Goal: Information Seeking & Learning: Learn about a topic

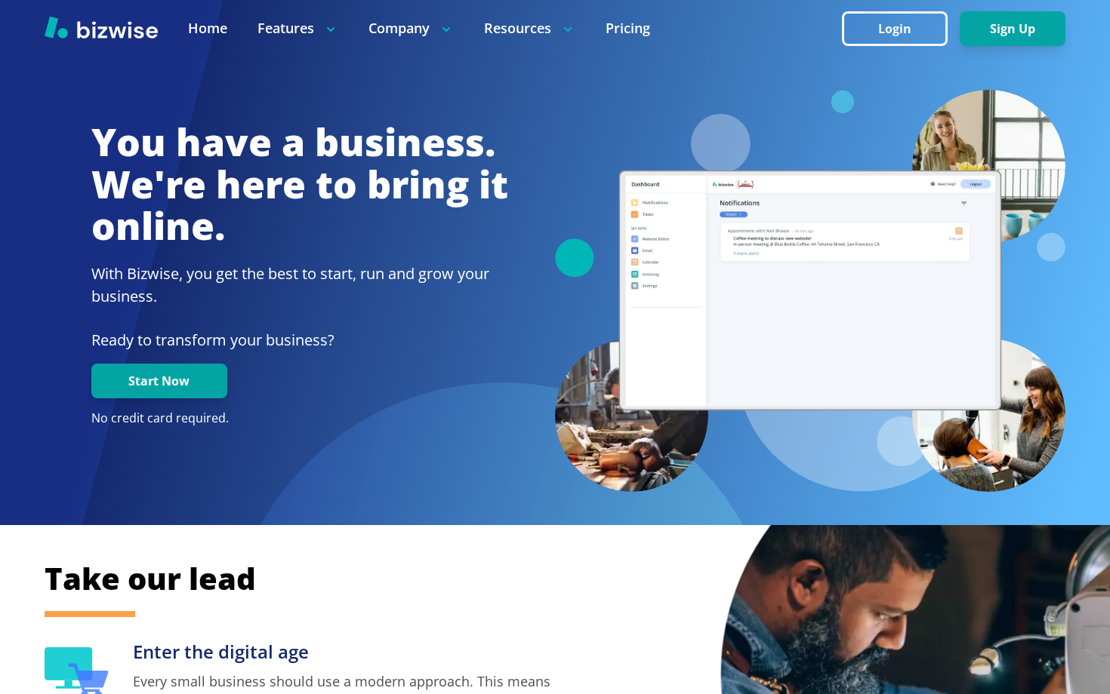
click at [340, 224] on h1 "You have a business. We're here to bring it online." at bounding box center [299, 185] width 417 height 126
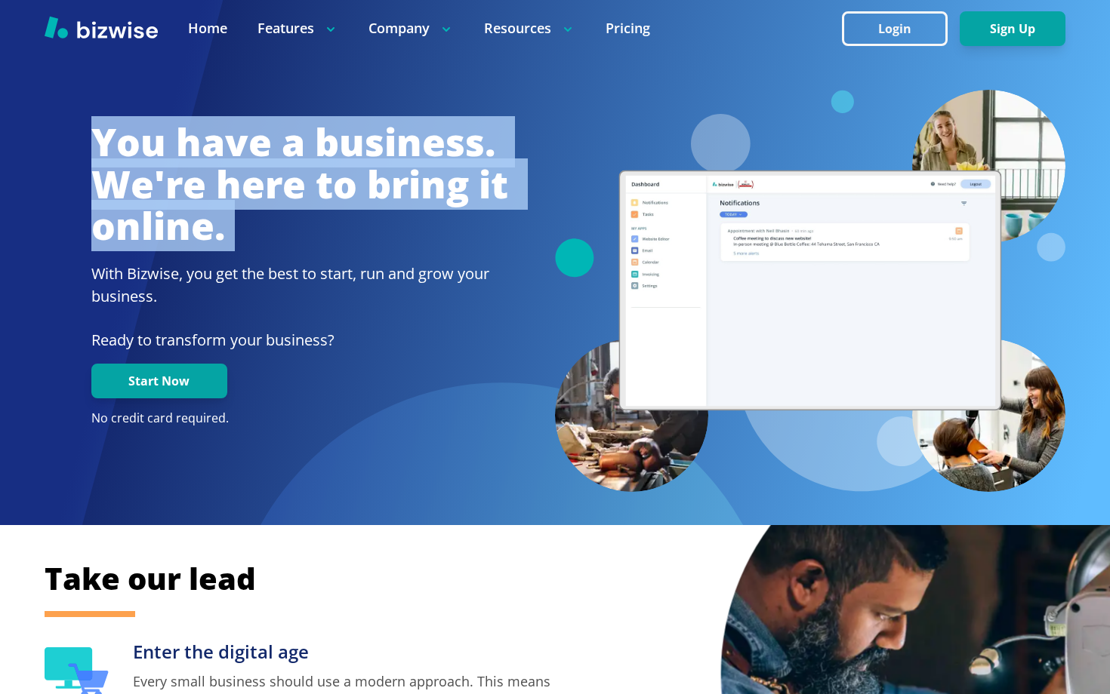
click at [389, 201] on h1 "You have a business. We're here to bring it online." at bounding box center [299, 185] width 417 height 126
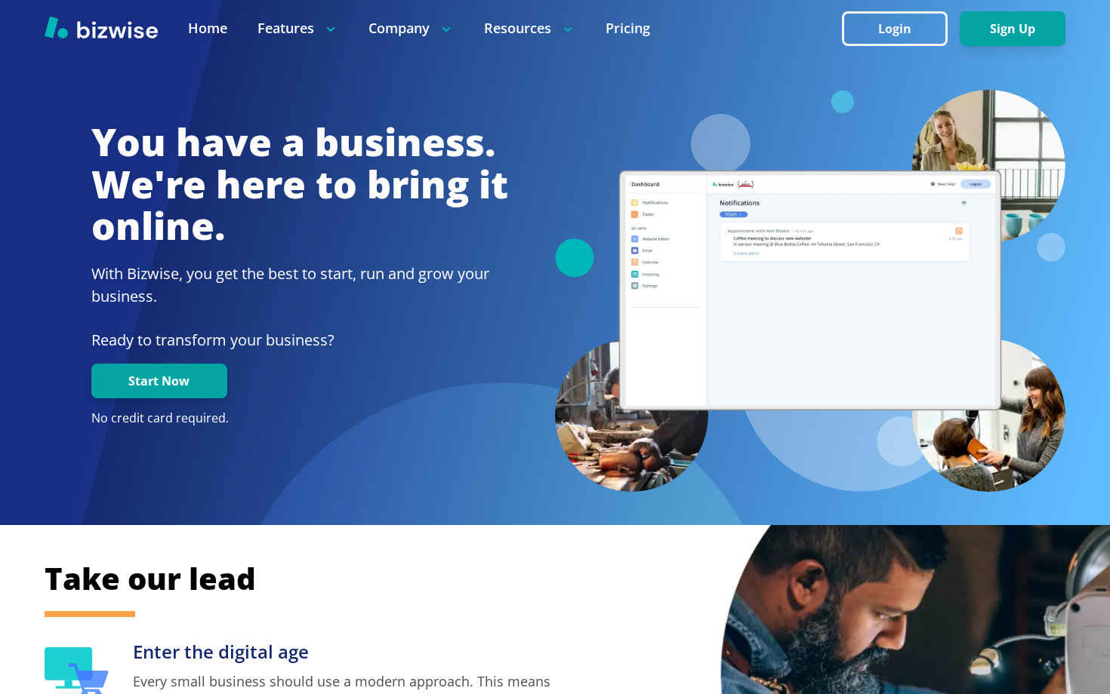
click at [389, 201] on h1 "You have a business. We're here to bring it online." at bounding box center [299, 185] width 417 height 126
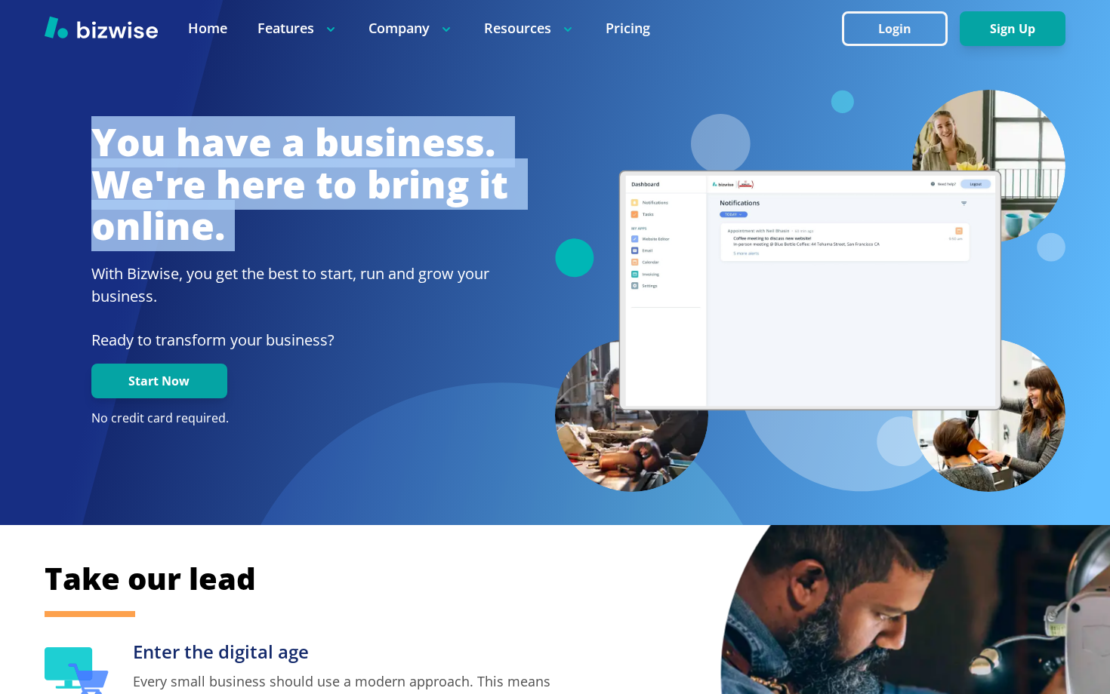
click at [405, 274] on h2 "With Bizwise, you get the best to start, run and grow your business." at bounding box center [299, 285] width 417 height 45
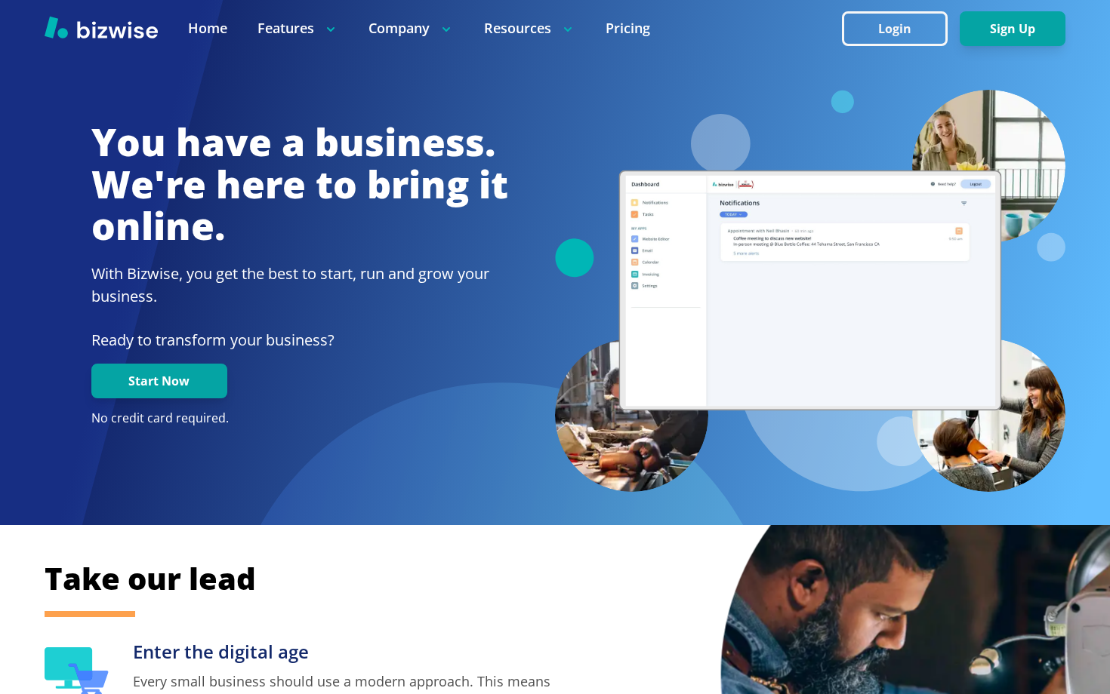
click at [405, 274] on h2 "With Bizwise, you get the best to start, run and grow your business." at bounding box center [299, 285] width 417 height 45
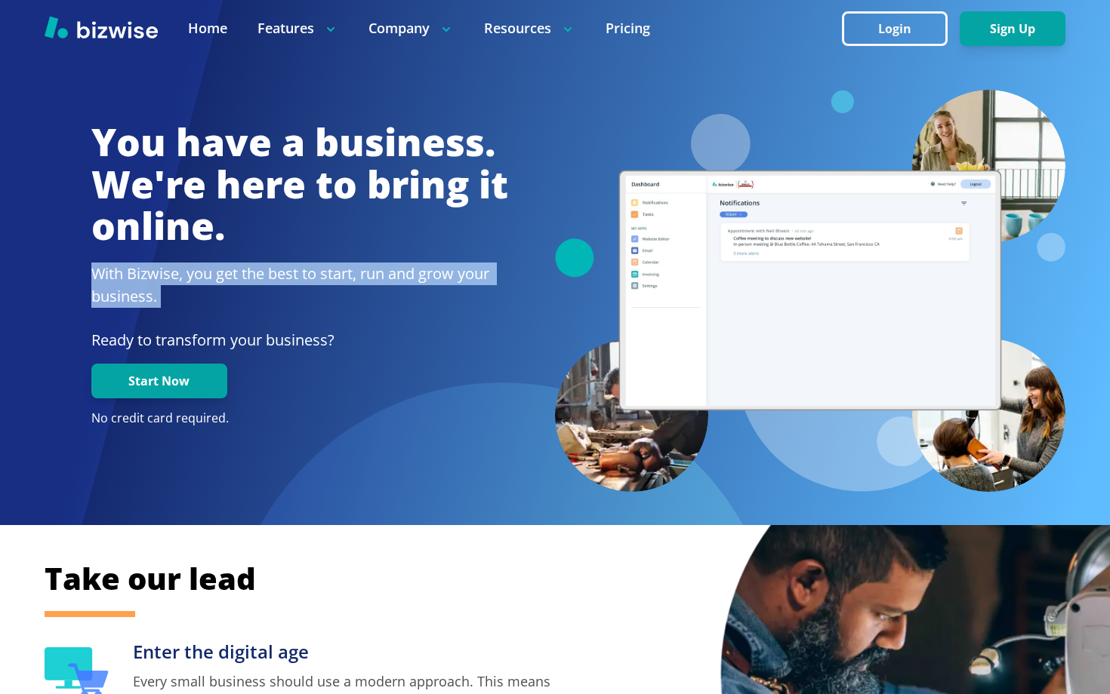
click at [405, 274] on h2 "With Bizwise, you get the best to start, run and grow your business." at bounding box center [299, 285] width 417 height 45
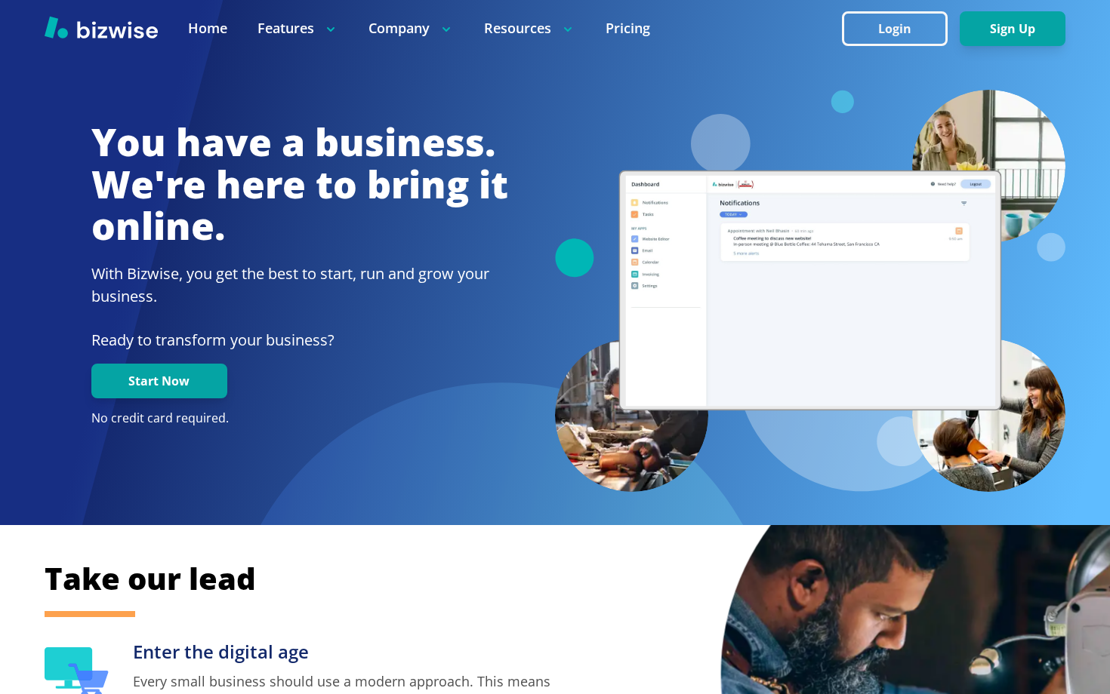
click at [204, 276] on h2 "With Bizwise, you get the best to start, run and grow your business." at bounding box center [299, 285] width 417 height 45
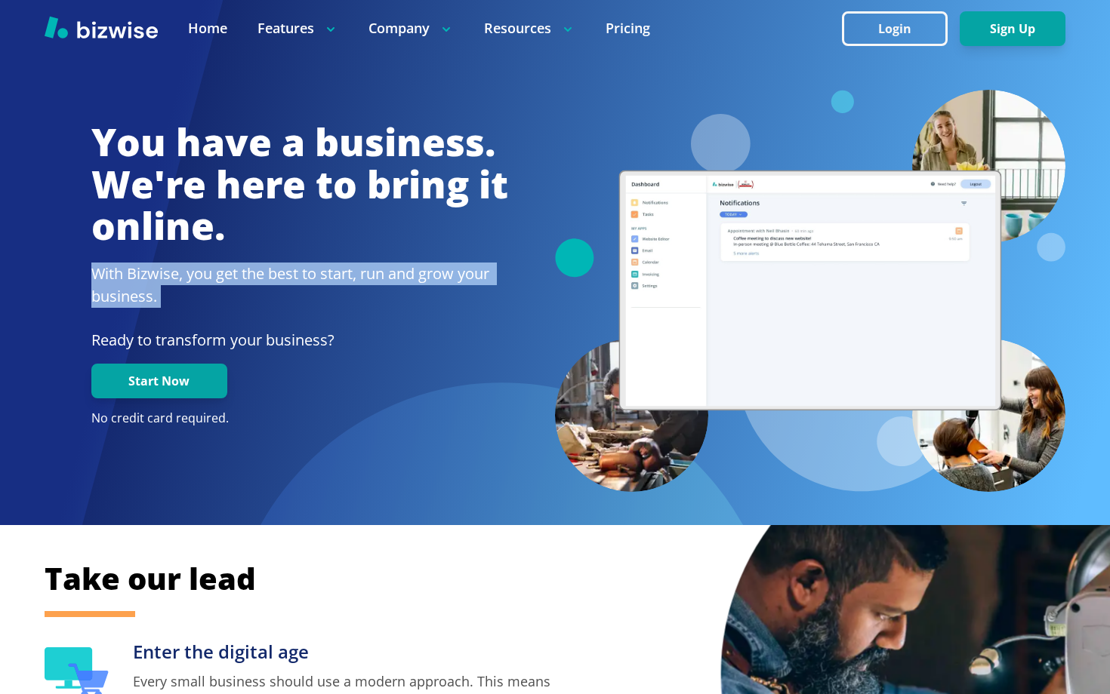
click at [204, 276] on h2 "With Bizwise, you get the best to start, run and grow your business." at bounding box center [299, 285] width 417 height 45
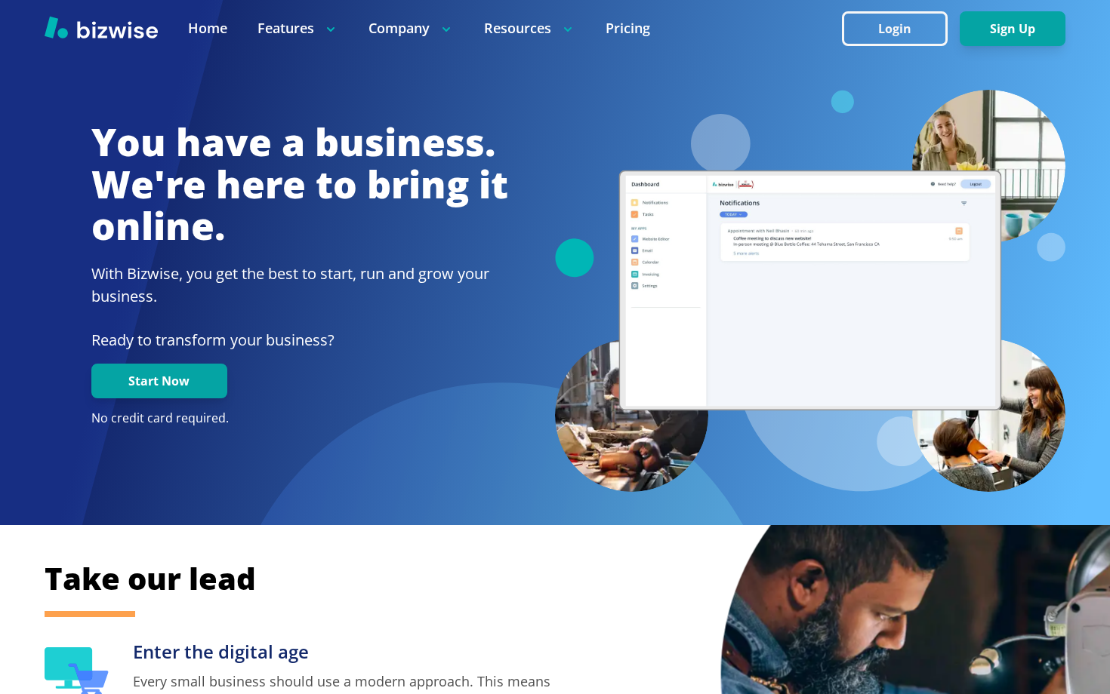
click at [229, 272] on h2 "With Bizwise, you get the best to start, run and grow your business." at bounding box center [299, 285] width 417 height 45
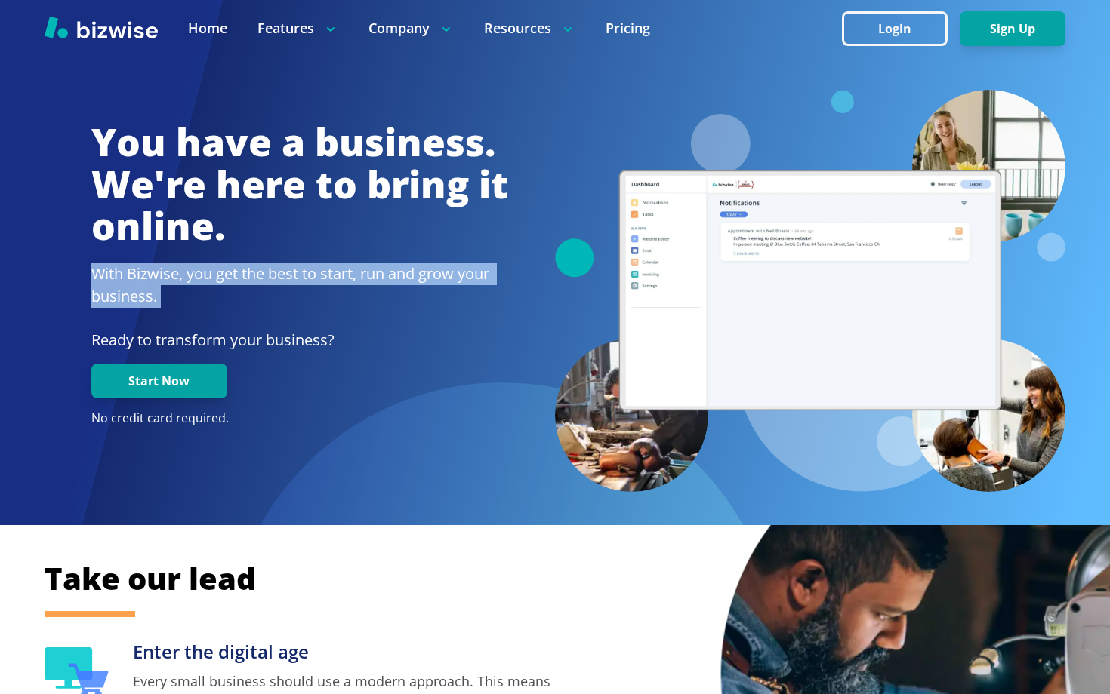
click at [229, 272] on h2 "With Bizwise, you get the best to start, run and grow your business." at bounding box center [299, 285] width 417 height 45
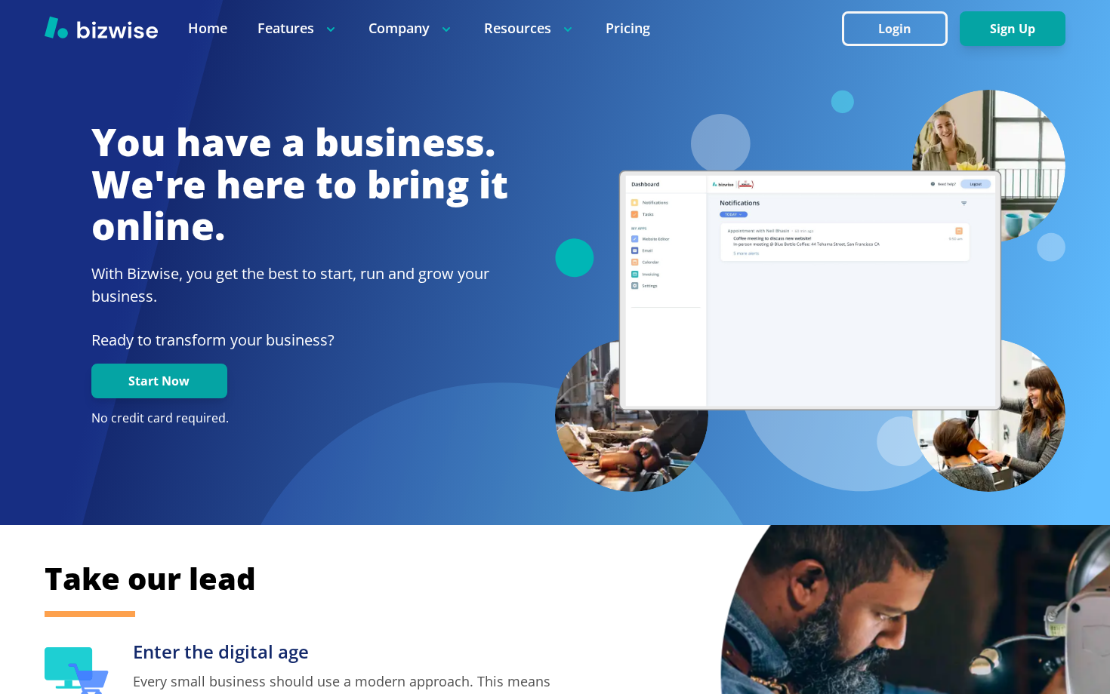
click at [229, 272] on h2 "With Bizwise, you get the best to start, run and grow your business." at bounding box center [299, 285] width 417 height 45
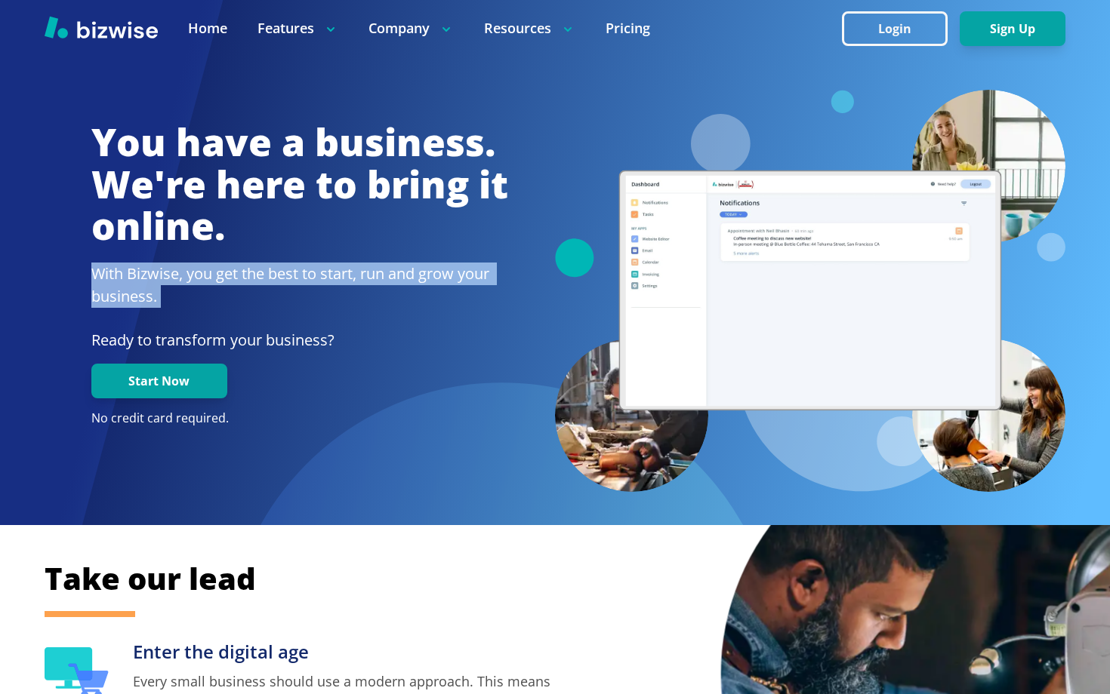
click at [229, 272] on h2 "With Bizwise, you get the best to start, run and grow your business." at bounding box center [299, 285] width 417 height 45
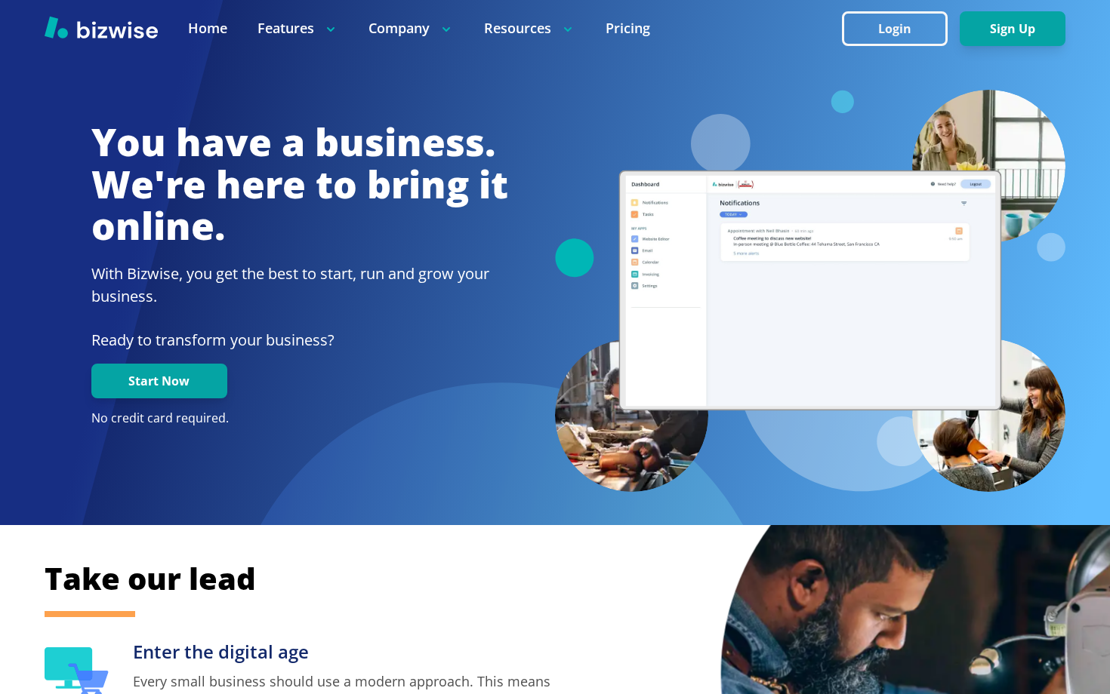
click at [229, 272] on h2 "With Bizwise, you get the best to start, run and grow your business." at bounding box center [299, 285] width 417 height 45
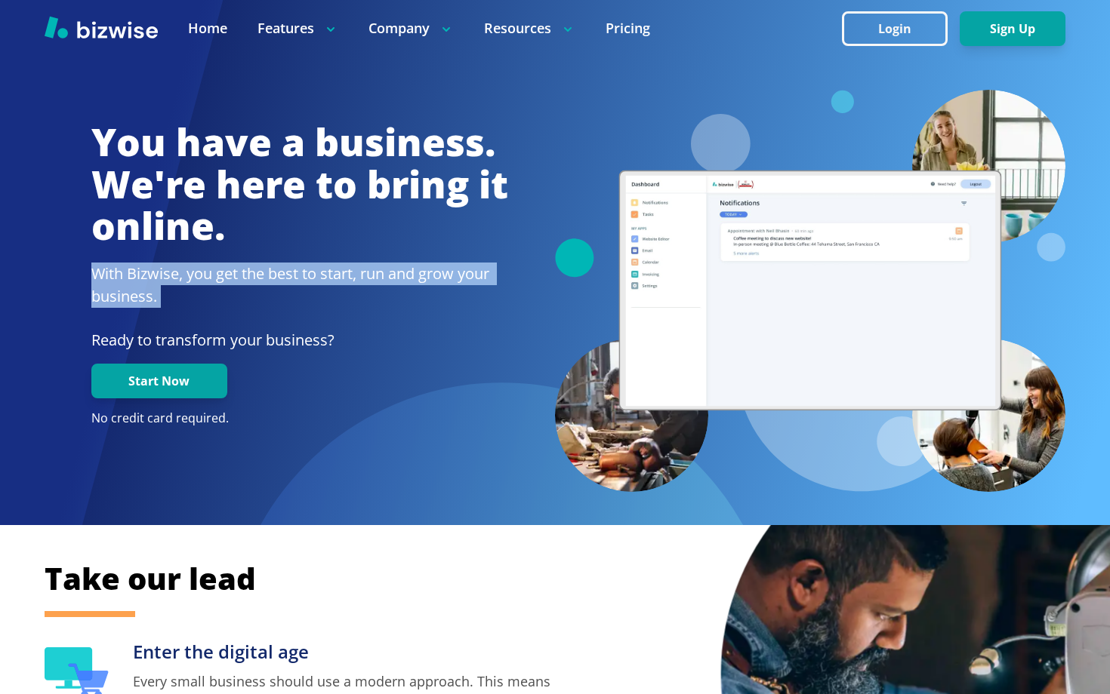
click at [364, 298] on h2 "With Bizwise, you get the best to start, run and grow your business." at bounding box center [299, 285] width 417 height 45
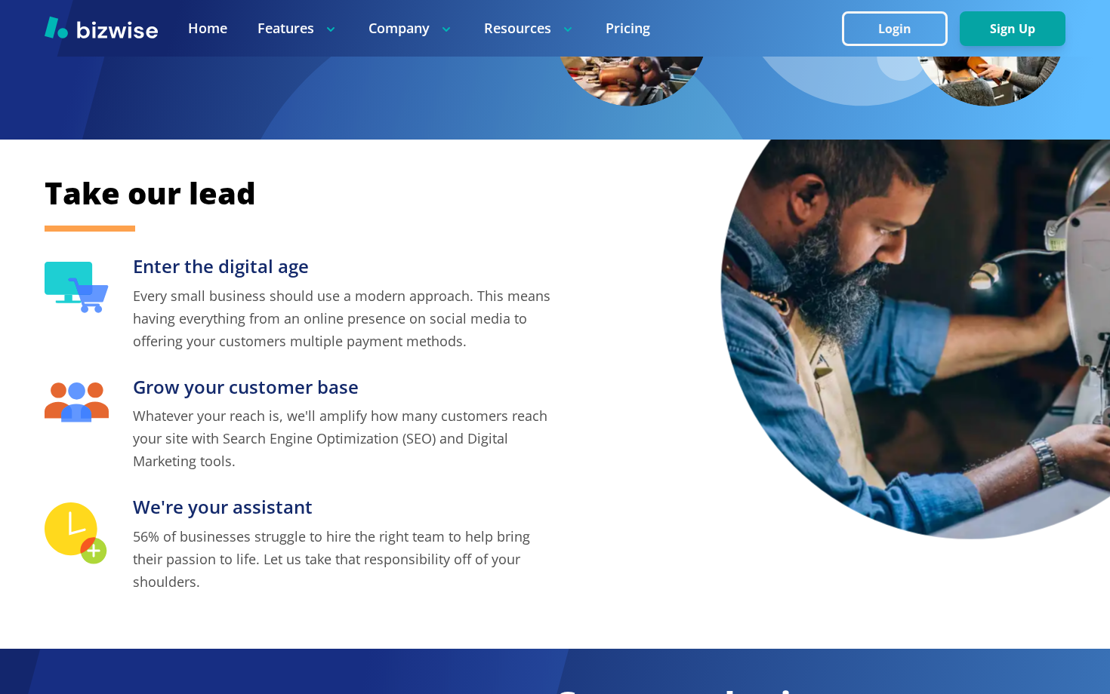
scroll to position [389, 0]
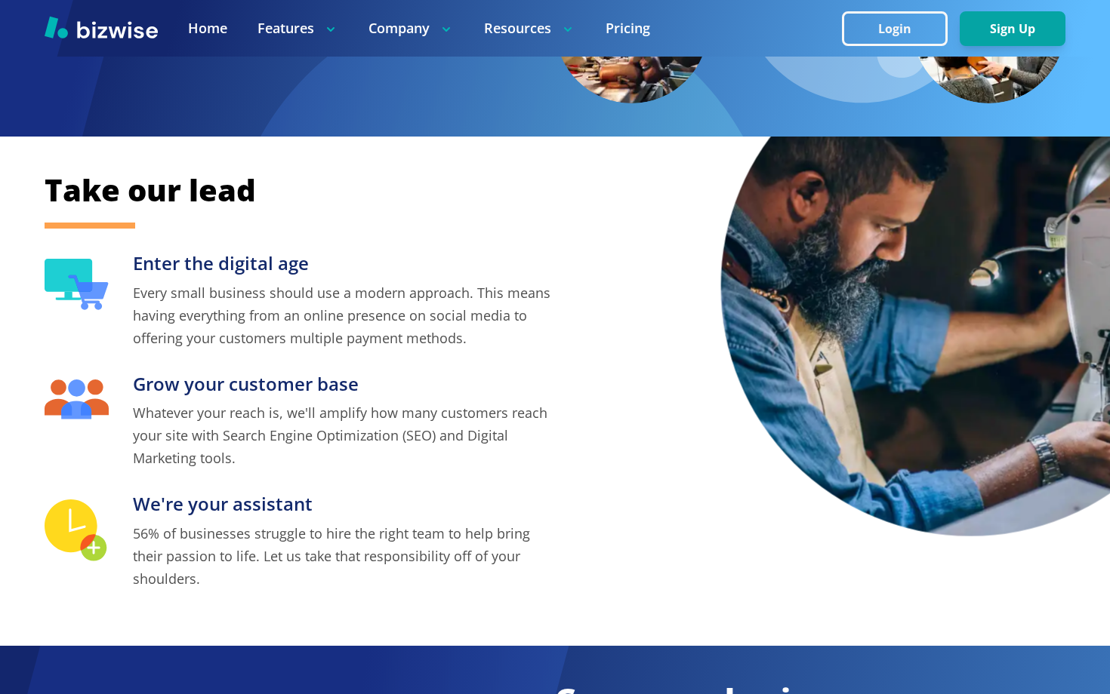
click at [319, 339] on p "Every small business should use a modern approach. This means having everything…" at bounding box center [344, 316] width 422 height 68
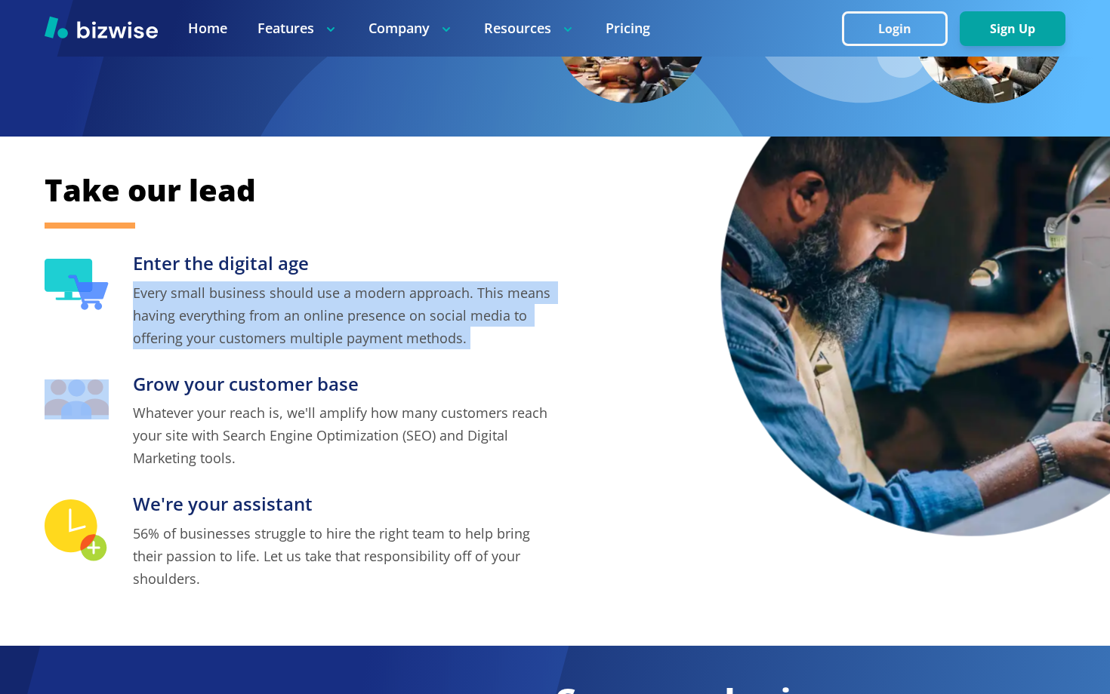
click at [319, 339] on p "Every small business should use a modern approach. This means having everything…" at bounding box center [344, 316] width 422 height 68
click at [396, 343] on p "Every small business should use a modern approach. This means having everything…" at bounding box center [344, 316] width 422 height 68
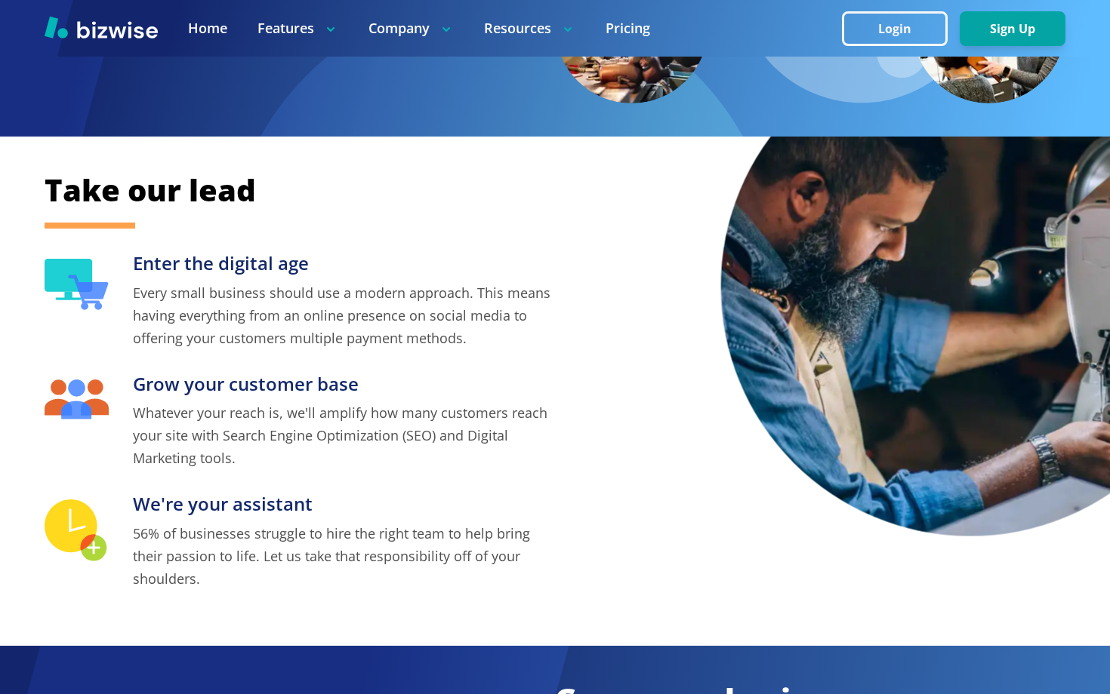
click at [396, 343] on p "Every small business should use a modern approach. This means having everything…" at bounding box center [344, 316] width 422 height 68
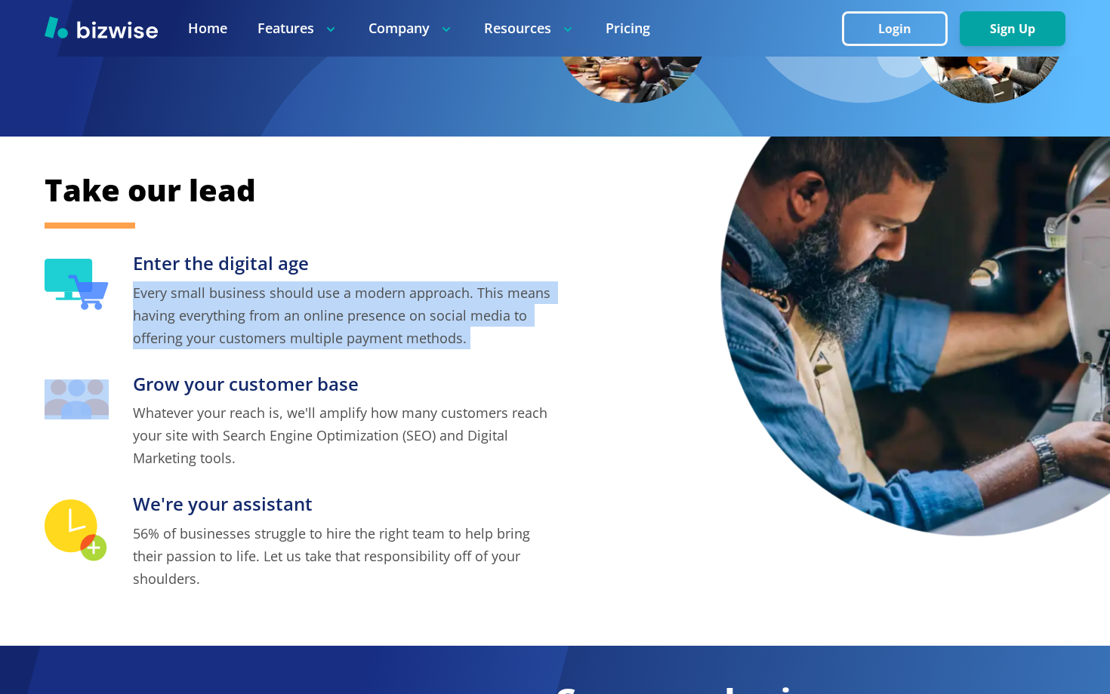
click at [377, 411] on p "Whatever your reach is, we'll amplify how many customers reach your site with S…" at bounding box center [344, 436] width 422 height 68
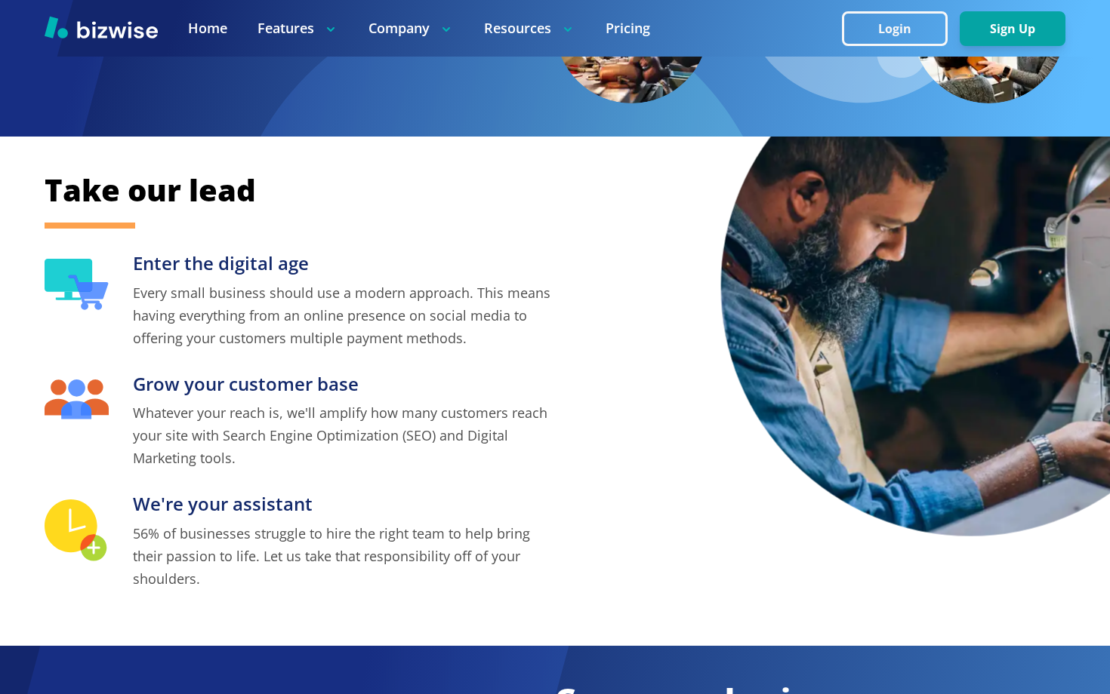
click at [377, 411] on p "Whatever your reach is, we'll amplify how many customers reach your site with S…" at bounding box center [344, 436] width 422 height 68
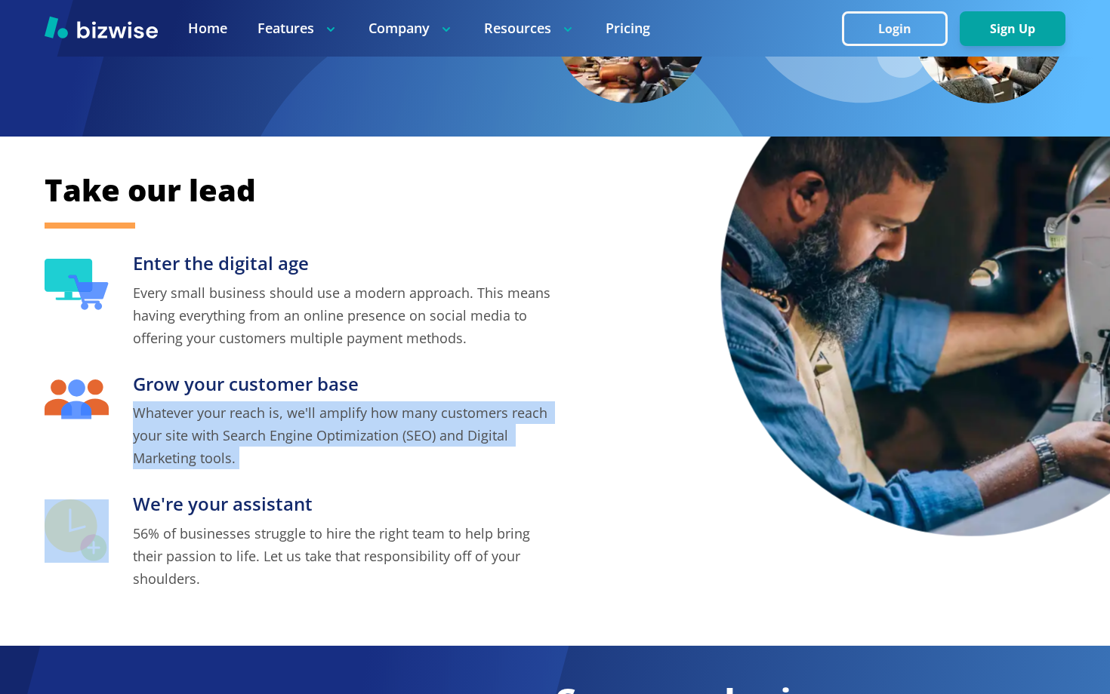
click at [426, 423] on p "Whatever your reach is, we'll amplify how many customers reach your site with S…" at bounding box center [344, 436] width 422 height 68
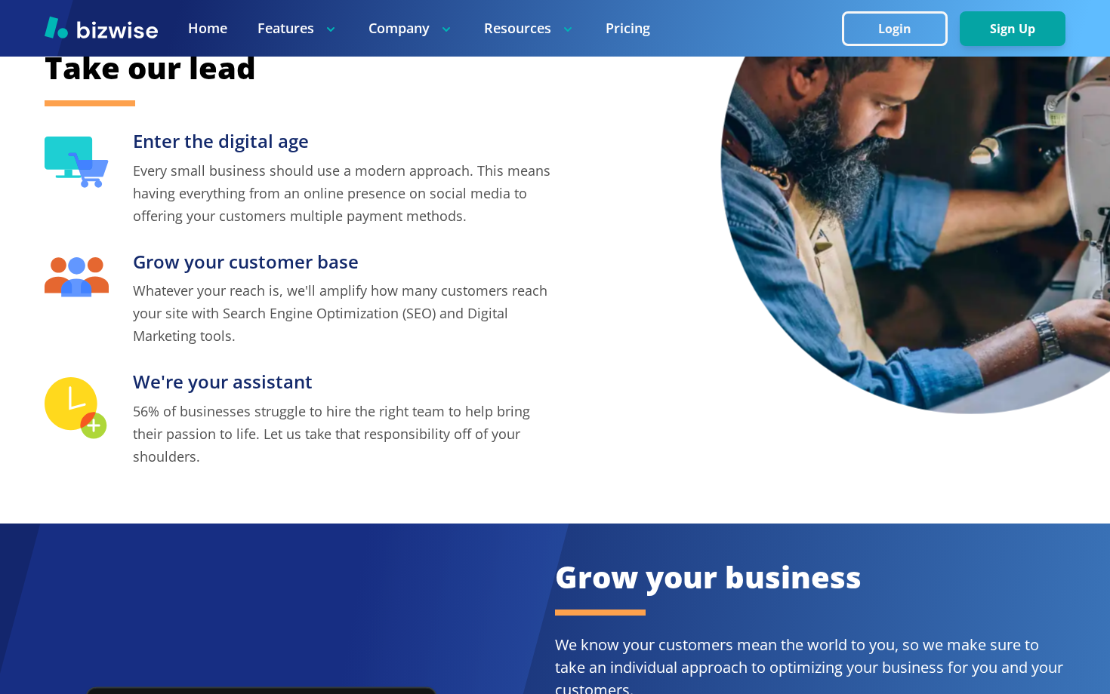
scroll to position [512, 0]
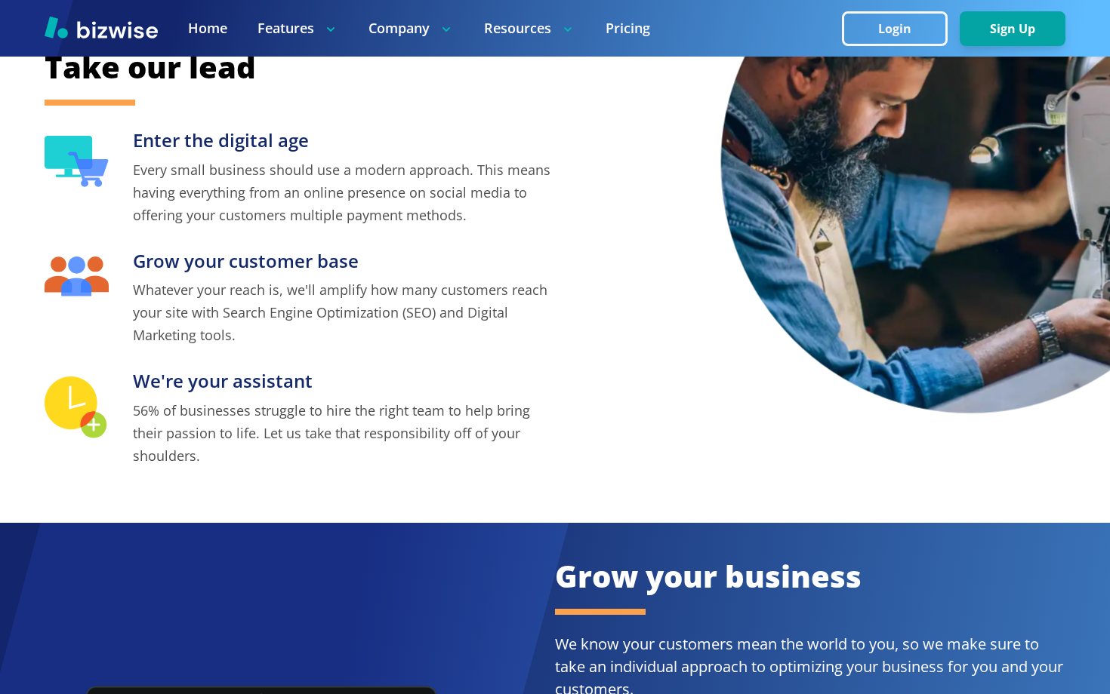
click at [426, 423] on p "56% of businesses struggle to hire the right team to help bring their passion t…" at bounding box center [344, 433] width 422 height 68
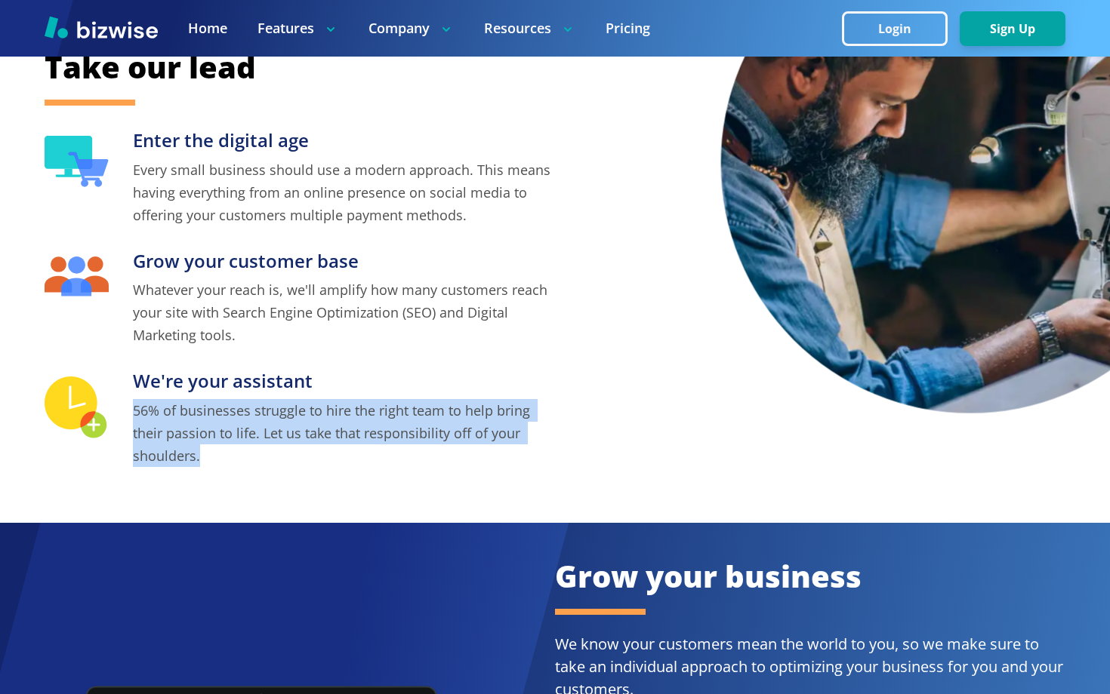
click at [426, 423] on p "56% of businesses struggle to hire the right team to help bring their passion t…" at bounding box center [344, 433] width 422 height 68
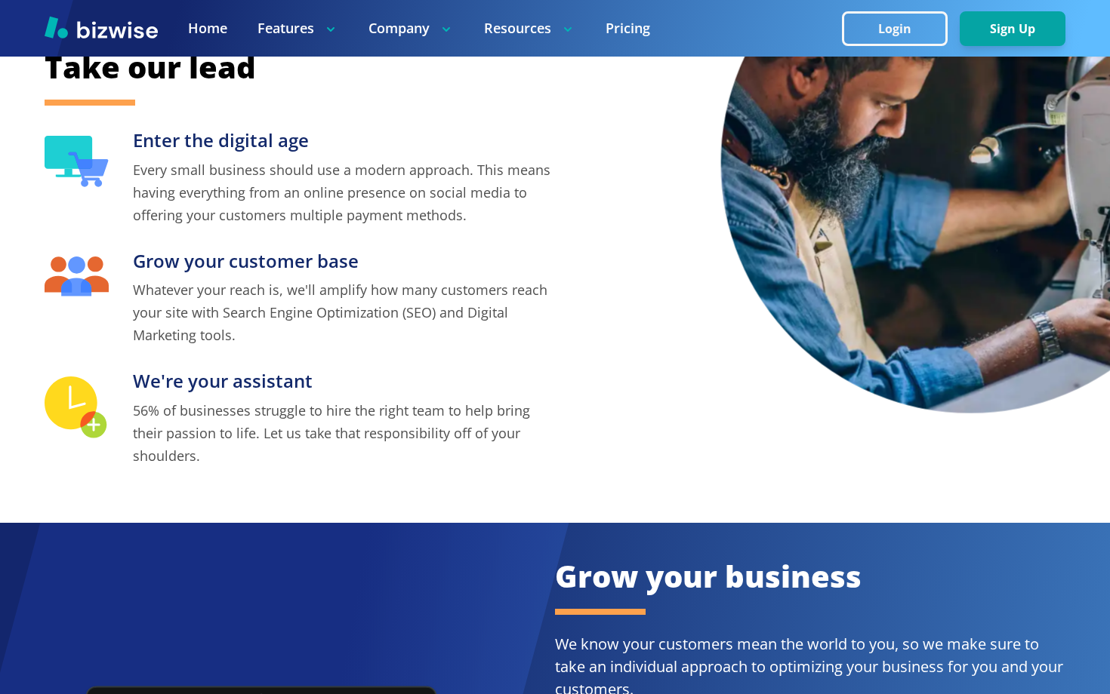
click at [426, 423] on p "56% of businesses struggle to hire the right team to help bring their passion t…" at bounding box center [344, 433] width 422 height 68
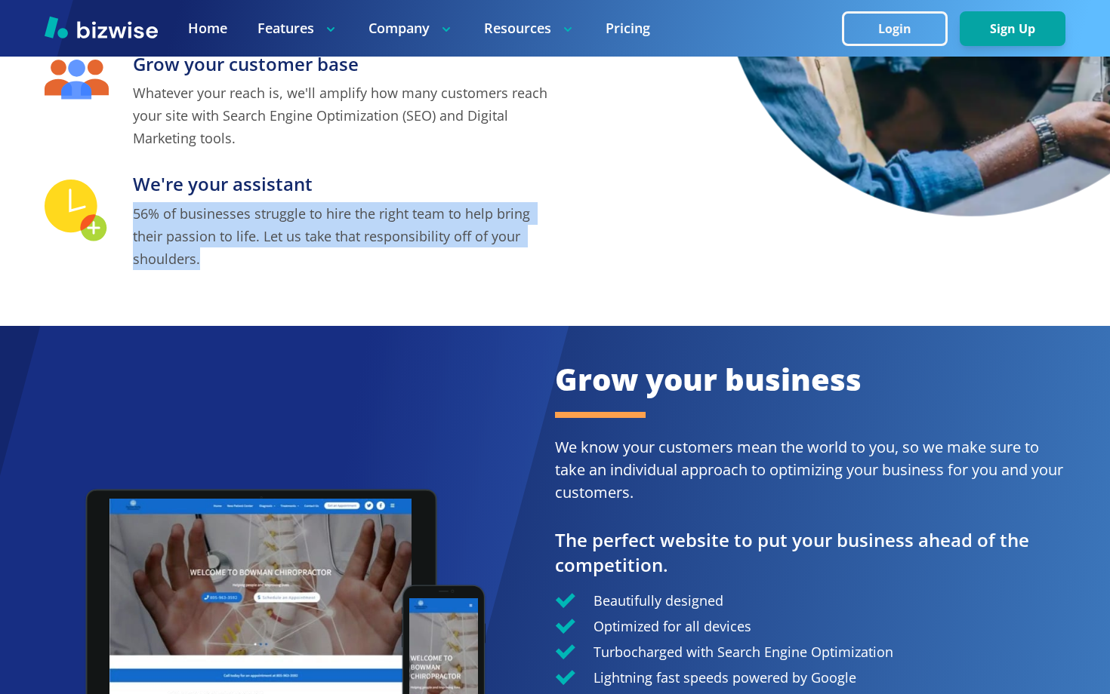
scroll to position [716, 0]
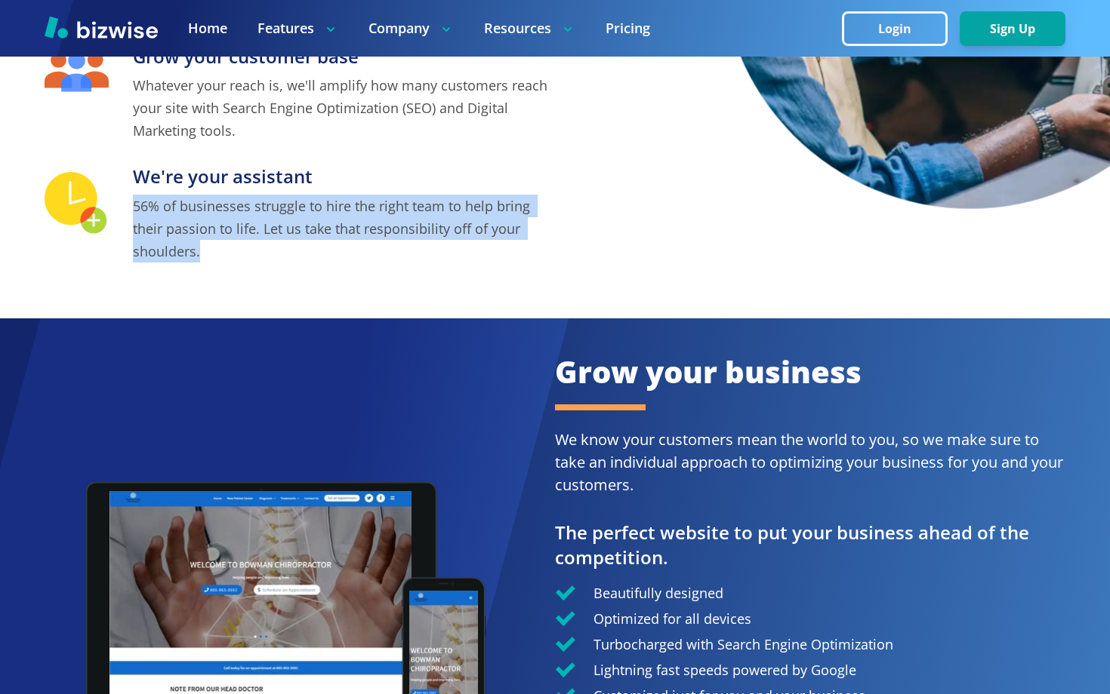
click at [649, 462] on p "We know your customers mean the world to you, so we make sure to take an indivi…" at bounding box center [810, 463] width 510 height 68
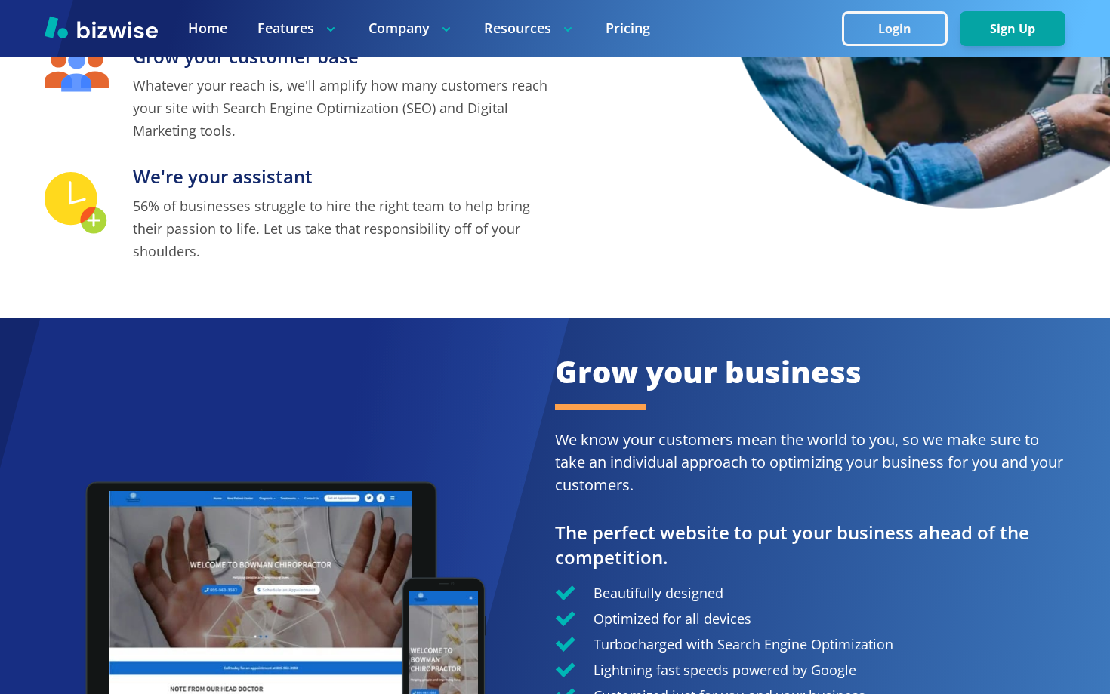
click at [649, 462] on p "We know your customers mean the world to you, so we make sure to take an indivi…" at bounding box center [810, 463] width 510 height 68
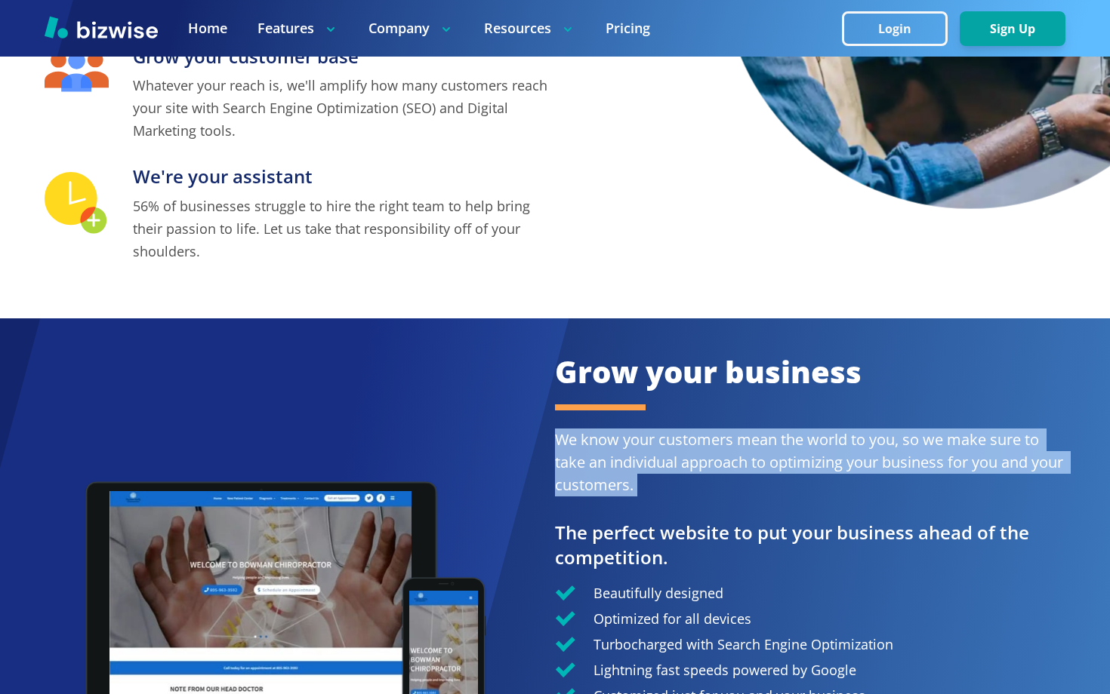
click at [649, 462] on p "We know your customers mean the world to you, so we make sure to take an indivi…" at bounding box center [810, 463] width 510 height 68
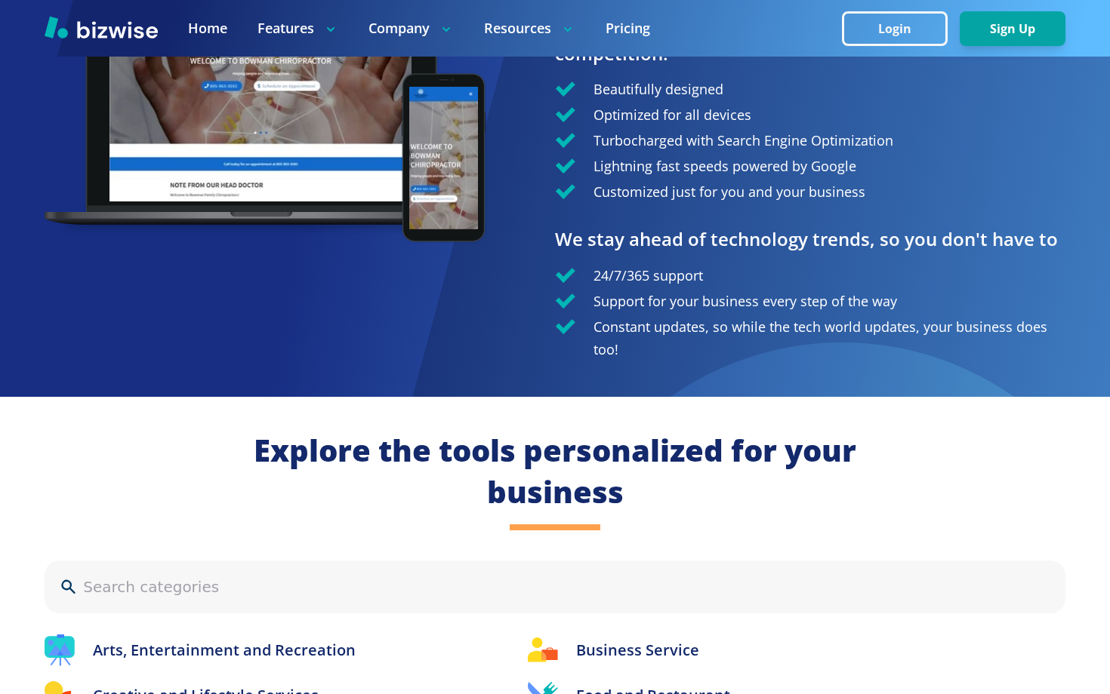
scroll to position [1294, 0]
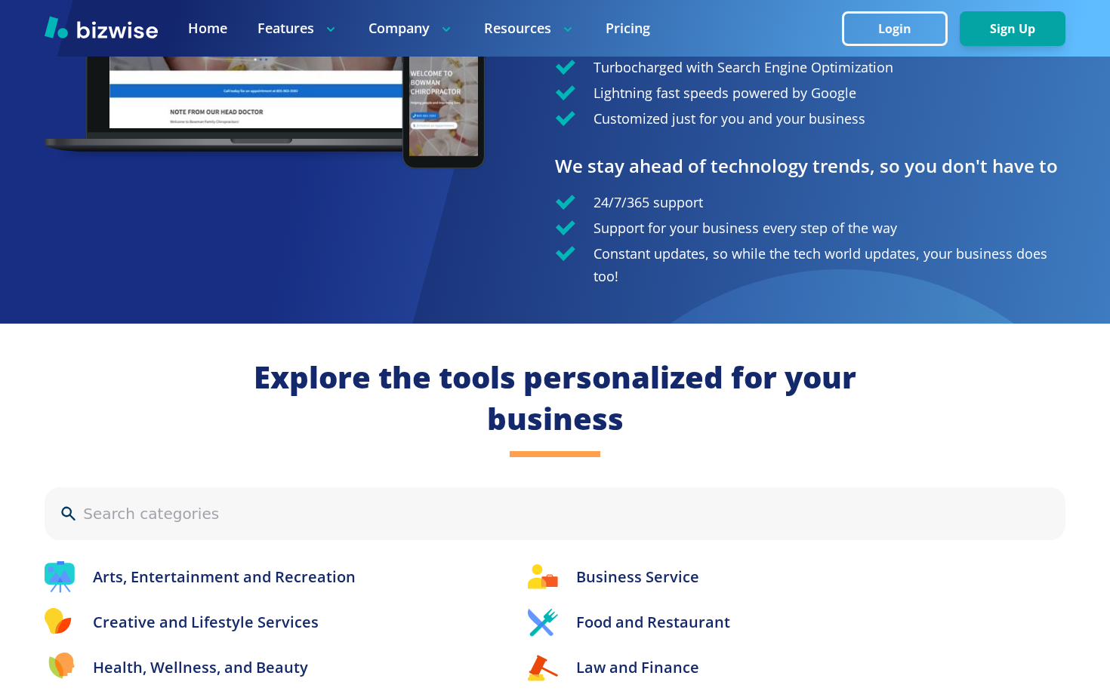
click at [562, 374] on h2 "Explore the tools personalized for your business" at bounding box center [555, 398] width 604 height 82
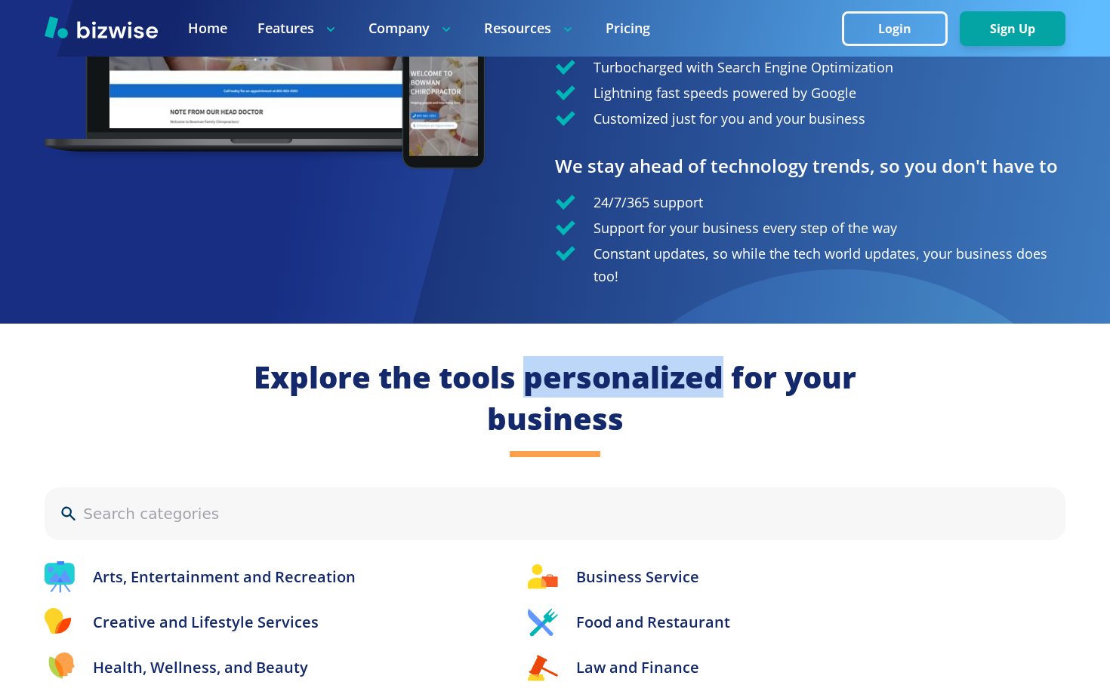
click at [562, 374] on h2 "Explore the tools personalized for your business" at bounding box center [555, 398] width 604 height 82
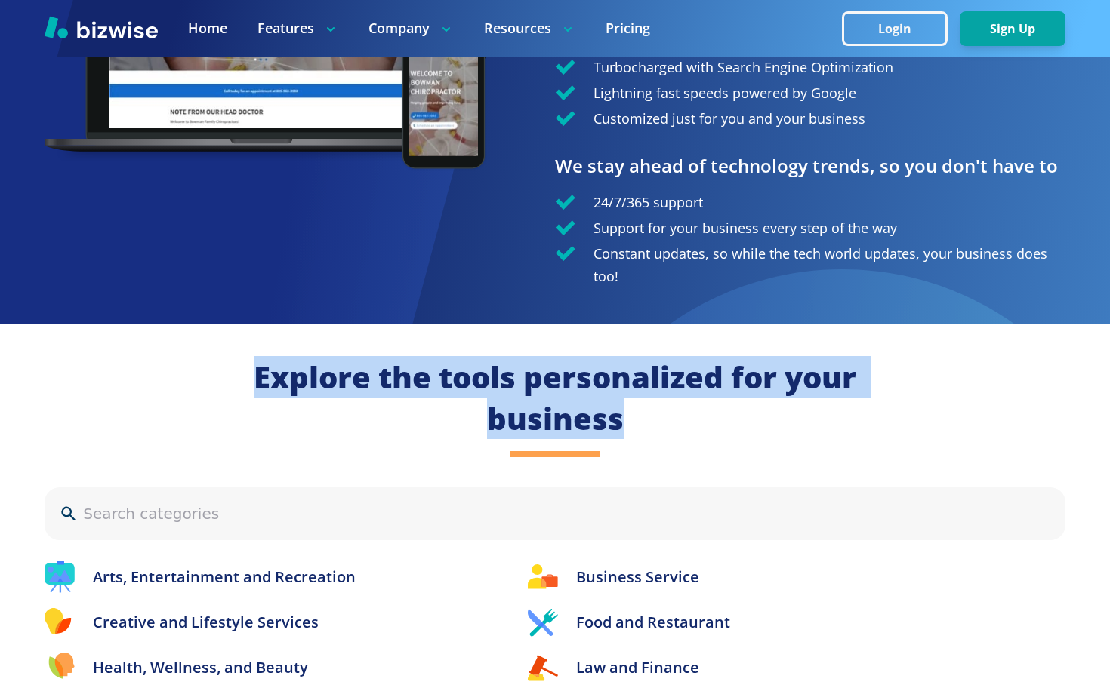
click at [648, 386] on h2 "Explore the tools personalized for your business" at bounding box center [555, 398] width 604 height 82
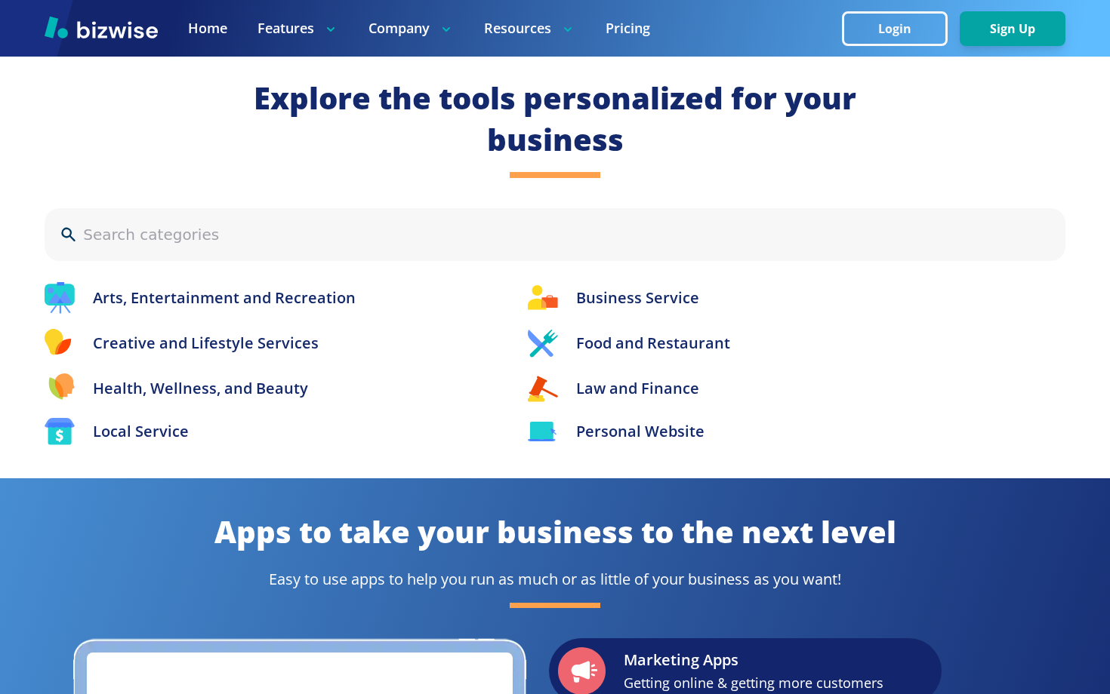
scroll to position [1603, 0]
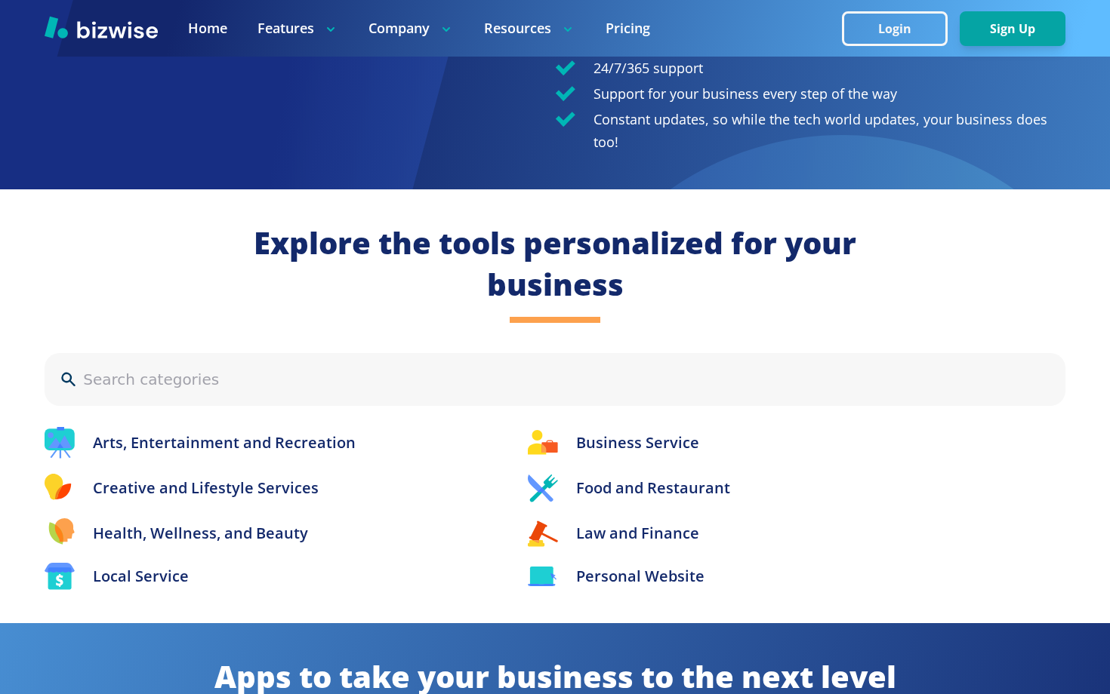
scroll to position [728, 0]
